Goal: Information Seeking & Learning: Understand process/instructions

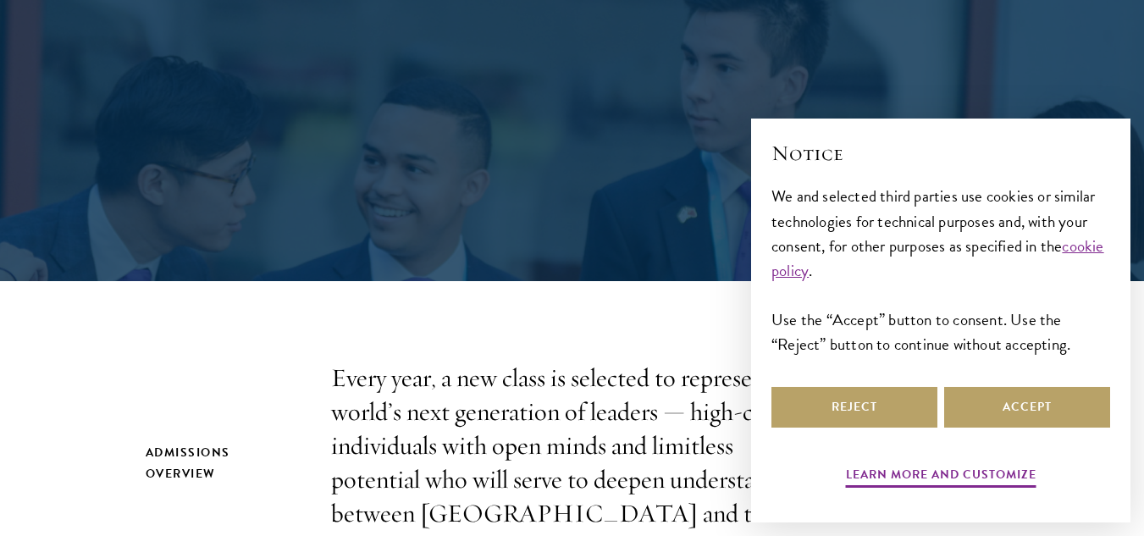
scroll to position [282, 0]
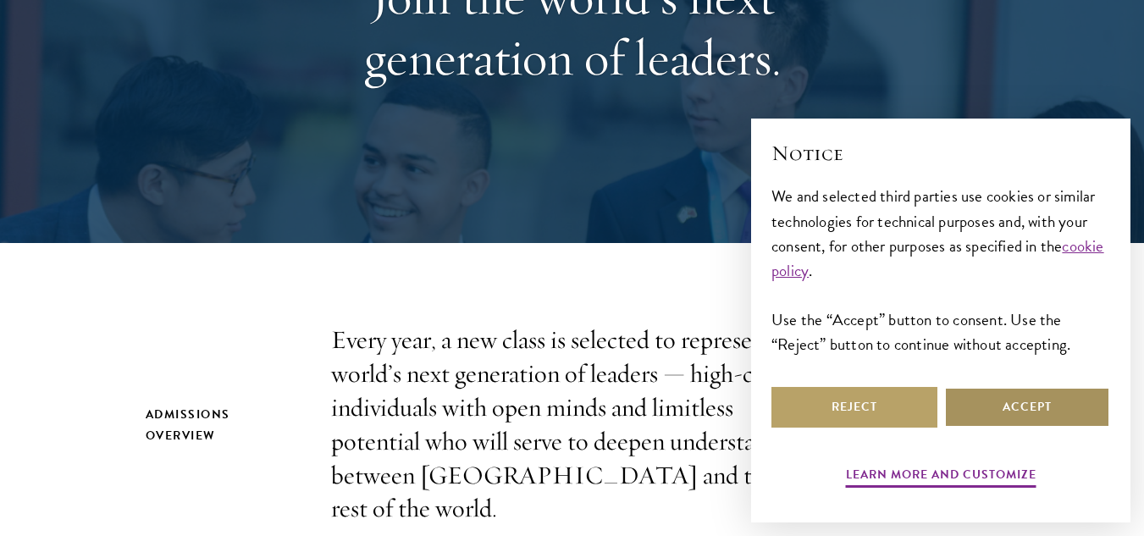
click at [1063, 401] on button "Accept" at bounding box center [1027, 407] width 166 height 41
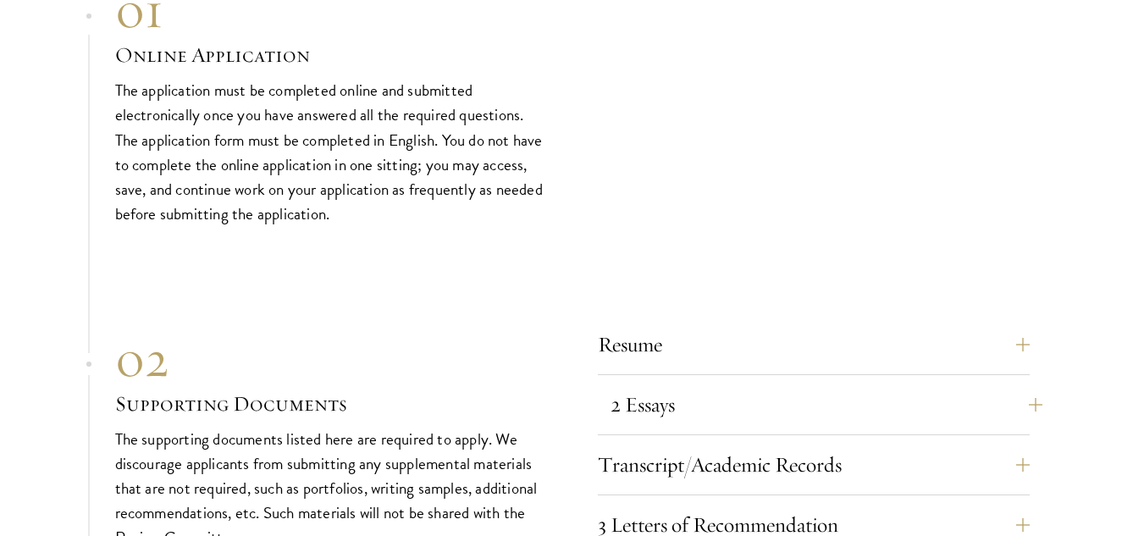
scroll to position [5080, 0]
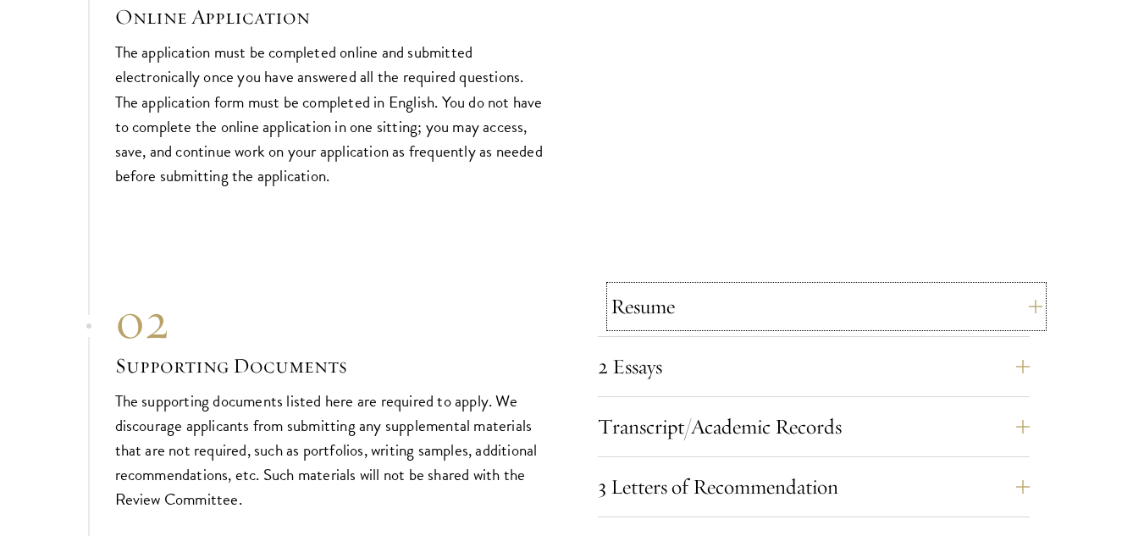
click at [808, 286] on button "Resume" at bounding box center [826, 306] width 432 height 41
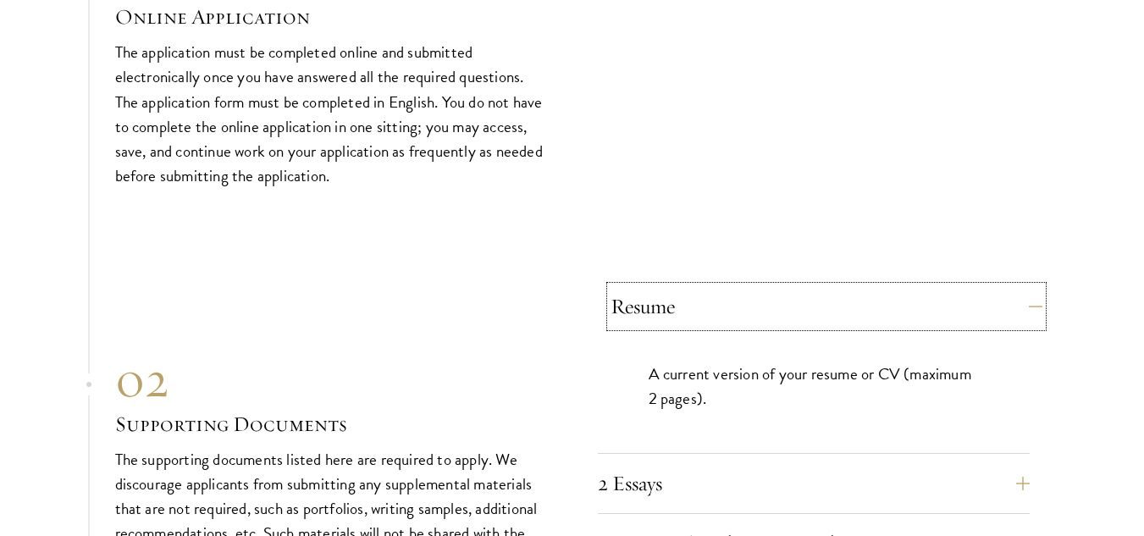
click at [752, 286] on button "Resume" at bounding box center [826, 306] width 432 height 41
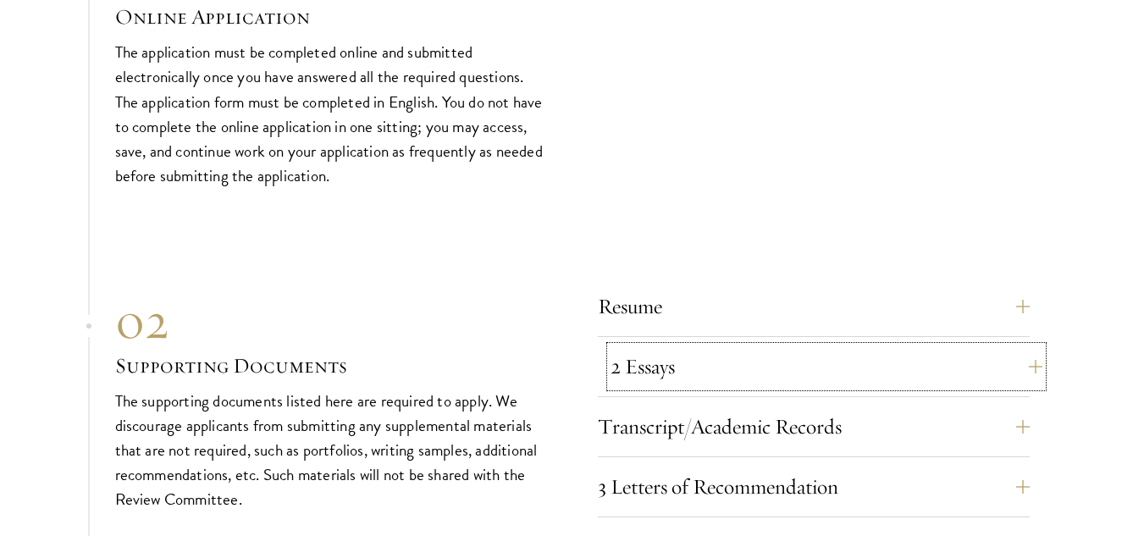
click at [733, 346] on button "2 Essays" at bounding box center [826, 366] width 432 height 41
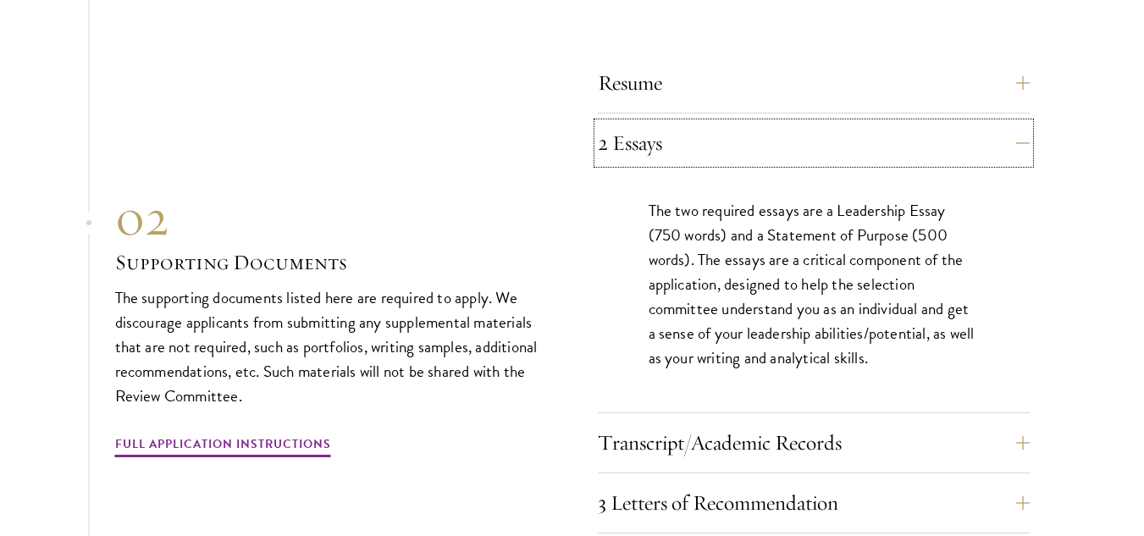
scroll to position [5361, 0]
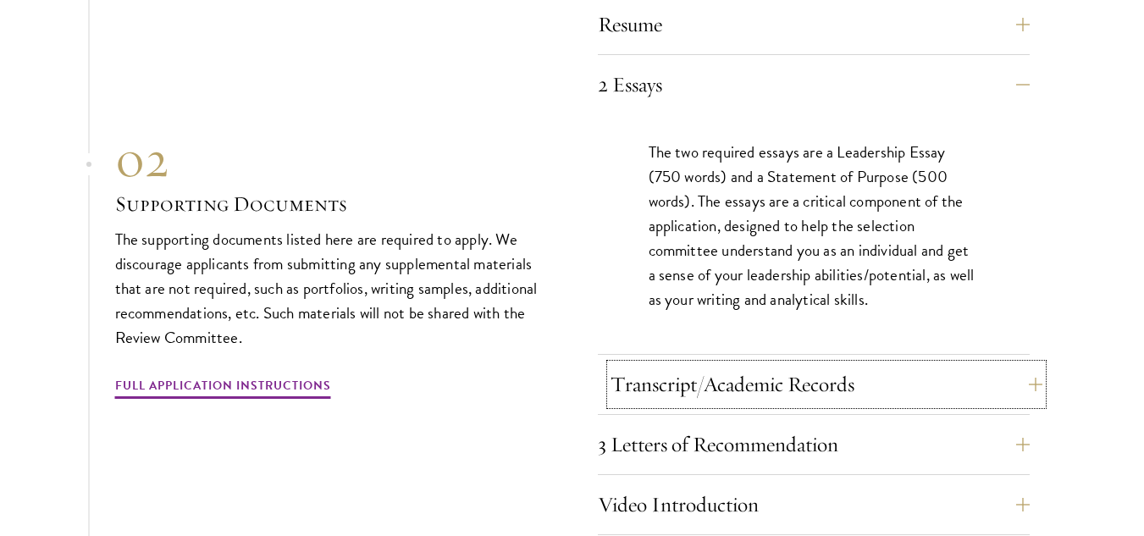
click at [848, 364] on button "Transcript/Academic Records" at bounding box center [826, 384] width 432 height 41
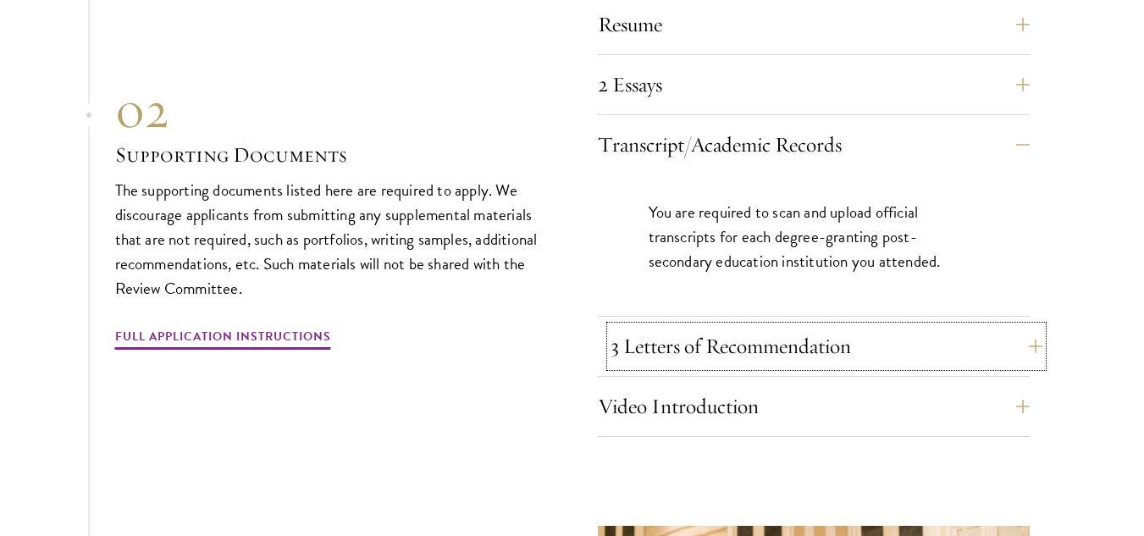
click at [796, 326] on button "3 Letters of Recommendation" at bounding box center [826, 346] width 432 height 41
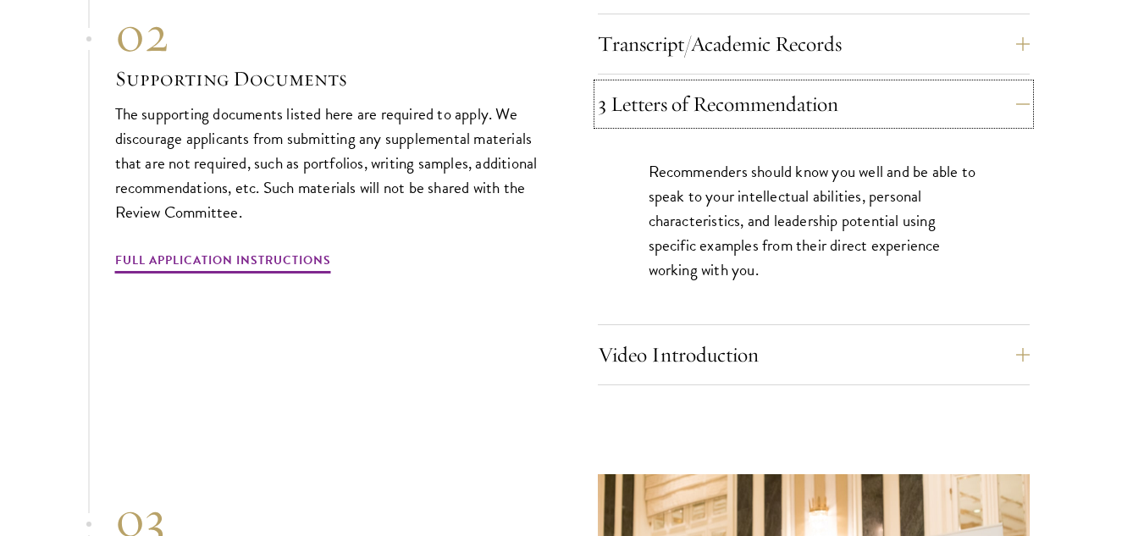
scroll to position [5503, 0]
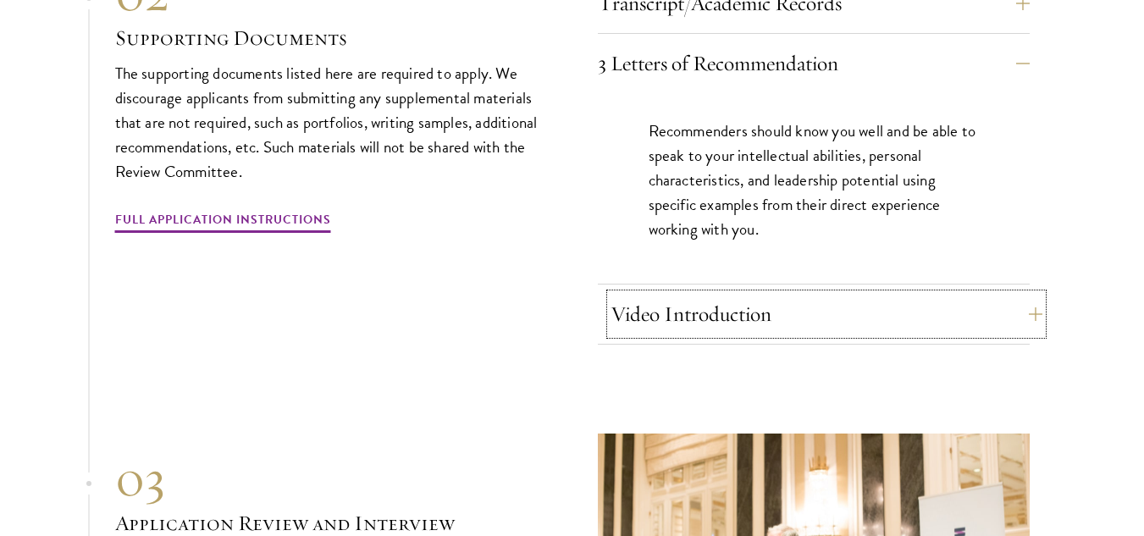
click at [678, 294] on button "Video Introduction" at bounding box center [826, 314] width 432 height 41
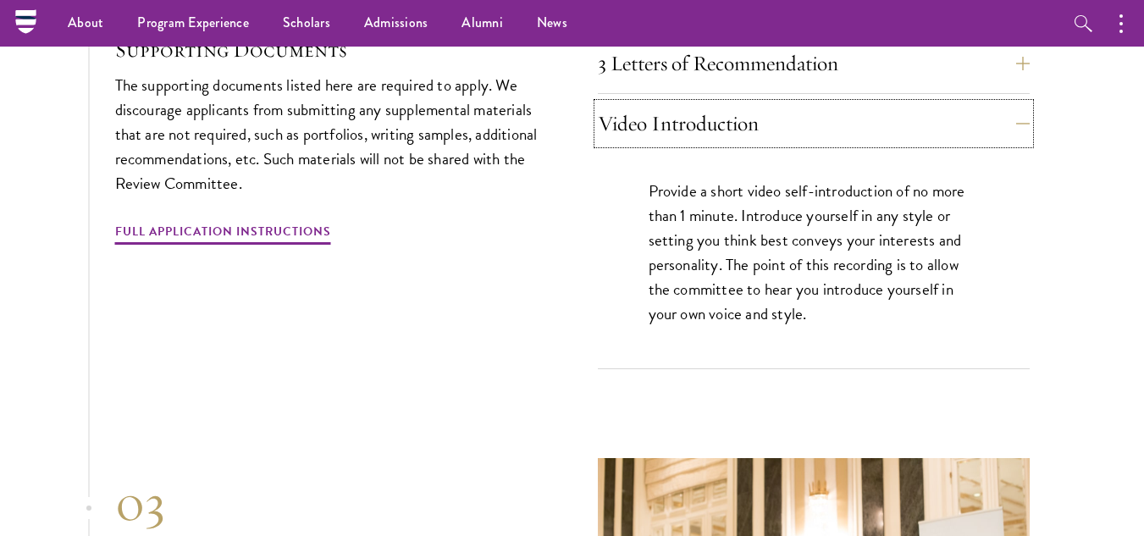
scroll to position [5361, 0]
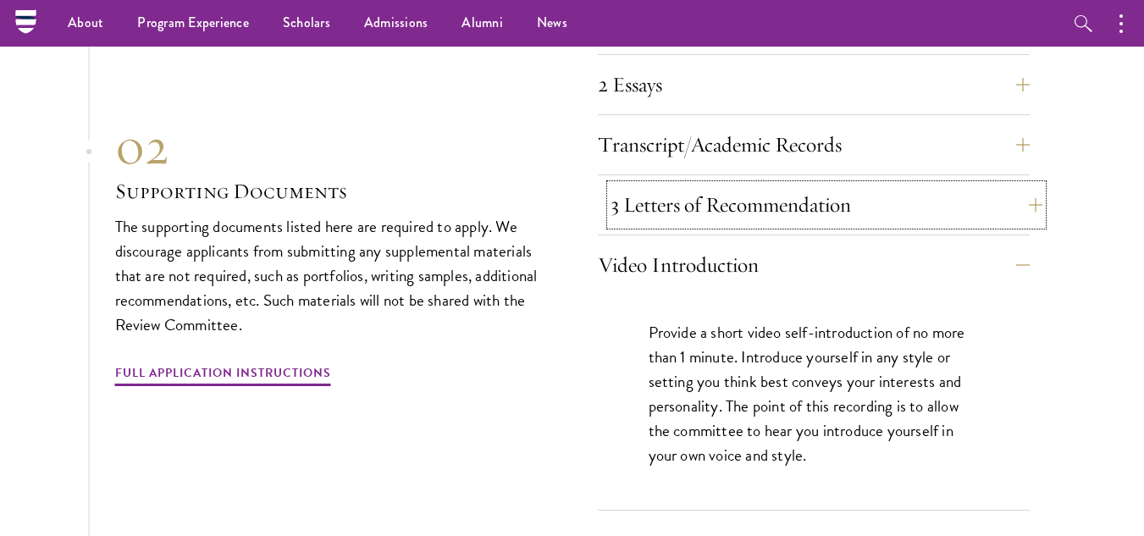
click at [752, 185] on button "3 Letters of Recommendation" at bounding box center [826, 205] width 432 height 41
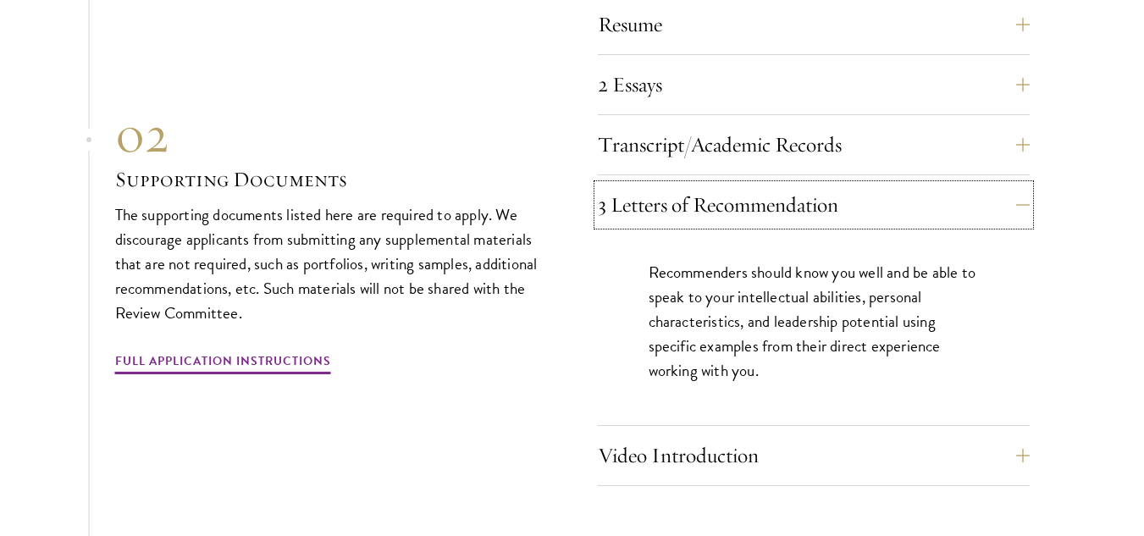
scroll to position [5503, 0]
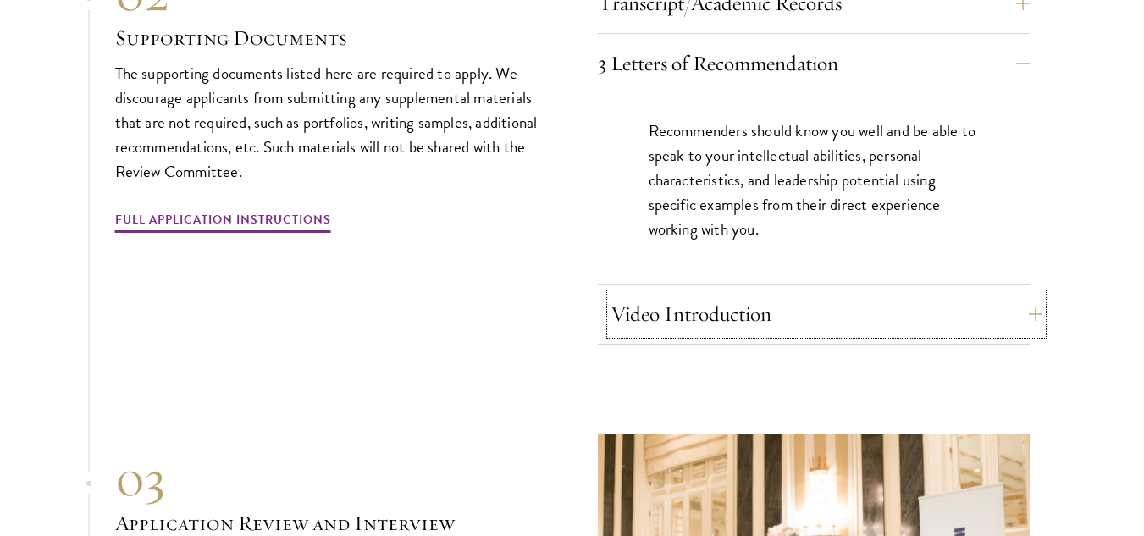
click at [770, 294] on button "Video Introduction" at bounding box center [826, 314] width 432 height 41
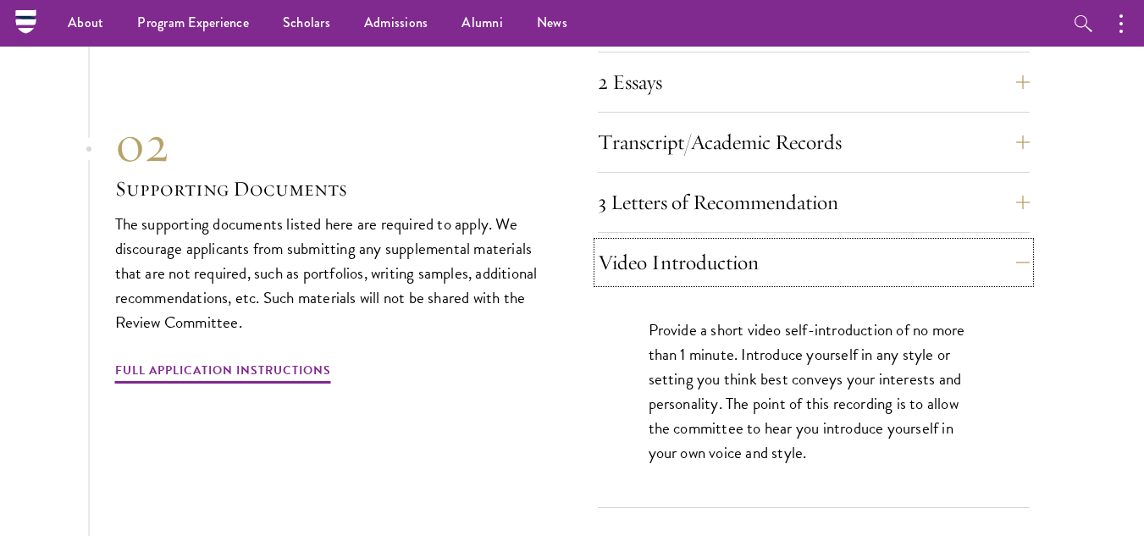
scroll to position [5361, 0]
